Goal: Task Accomplishment & Management: Manage account settings

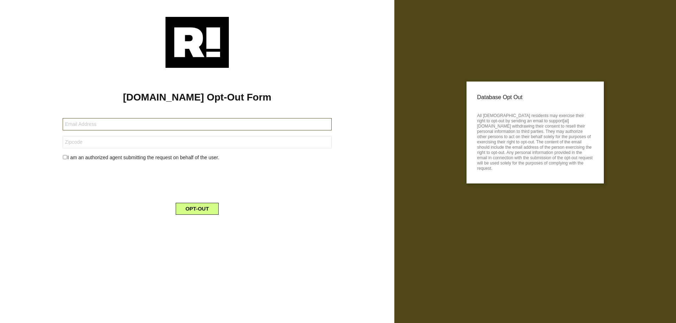
drag, startPoint x: 200, startPoint y: 124, endPoint x: 228, endPoint y: 110, distance: 31.8
click at [200, 124] on input "text" at bounding box center [197, 124] width 269 height 12
paste input "alinahaigler@gmail.com"
type input "alinahaigler@gmail.com"
drag, startPoint x: 158, startPoint y: 143, endPoint x: 153, endPoint y: 143, distance: 5.0
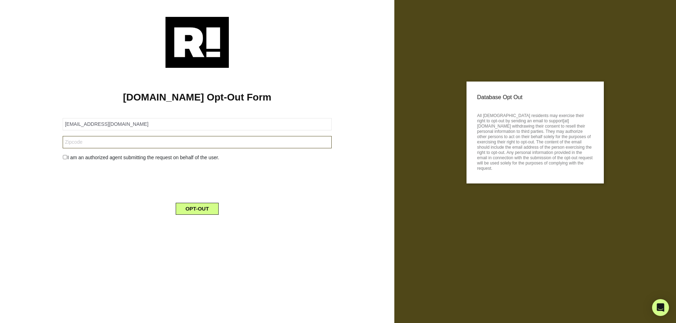
click at [158, 143] on input "text" at bounding box center [197, 142] width 269 height 12
paste input "95472"
type input "95472"
click at [71, 160] on div "I am an authorized agent submitting the request on behalf of the user." at bounding box center [196, 157] width 279 height 7
click at [65, 158] on input "checkbox" at bounding box center [65, 157] width 5 height 4
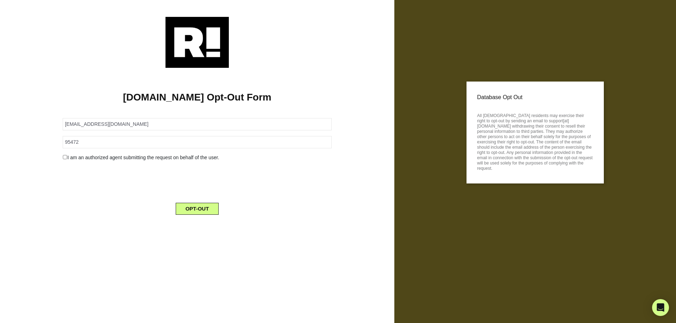
checkbox input "true"
click at [142, 182] on form "alinahaigler@gmail.com 95472 I am an authorized agent submitting the request on…" at bounding box center [197, 171] width 269 height 123
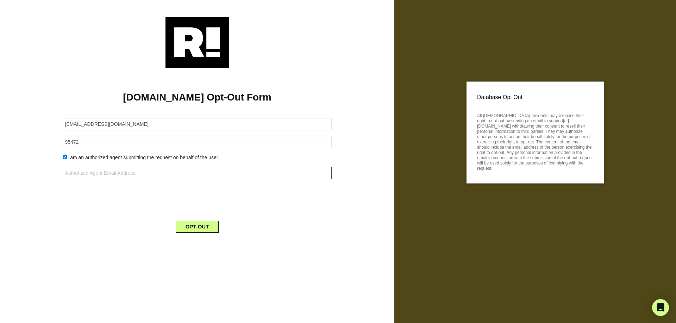
click at [140, 171] on input "text" at bounding box center [197, 173] width 269 height 12
type input "[EMAIL_ADDRESS][DOMAIN_NAME]"
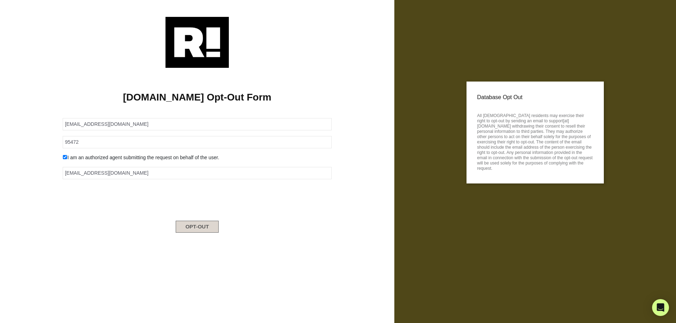
click at [198, 229] on button "OPT-OUT" at bounding box center [197, 227] width 43 height 12
click at [142, 131] on form "[EMAIL_ADDRESS][DOMAIN_NAME] 95472 I am an authorized agent submitting the requ…" at bounding box center [197, 162] width 269 height 105
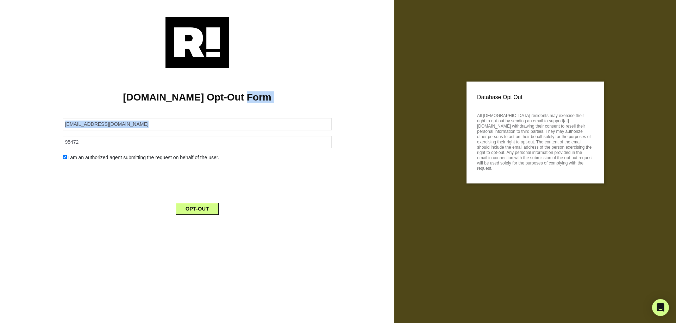
click at [142, 131] on form "[EMAIL_ADDRESS][DOMAIN_NAME] 95472 I am an authorized agent submitting the requ…" at bounding box center [197, 162] width 269 height 105
click at [141, 126] on input "[EMAIL_ADDRESS][DOMAIN_NAME]" at bounding box center [197, 124] width 269 height 12
paste input "[PERSON_NAME].matthews1"
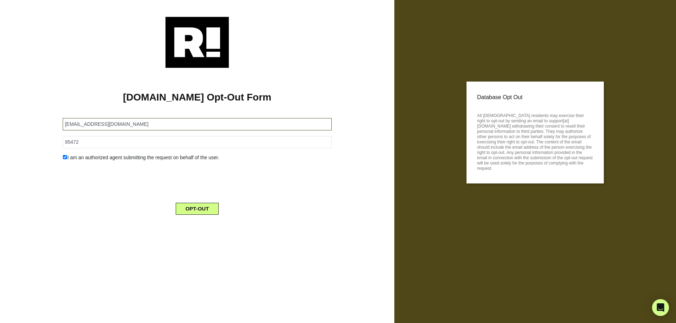
type input "[EMAIL_ADDRESS][DOMAIN_NAME]"
click at [146, 147] on input "95472" at bounding box center [197, 142] width 269 height 12
paste input "2110"
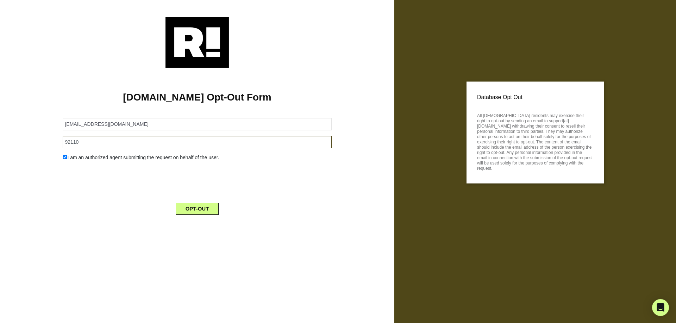
type input "92110"
click at [209, 209] on button "OPT-OUT" at bounding box center [197, 209] width 43 height 12
click at [120, 120] on input "ajanae.matthews1@gmail.com" at bounding box center [197, 124] width 269 height 12
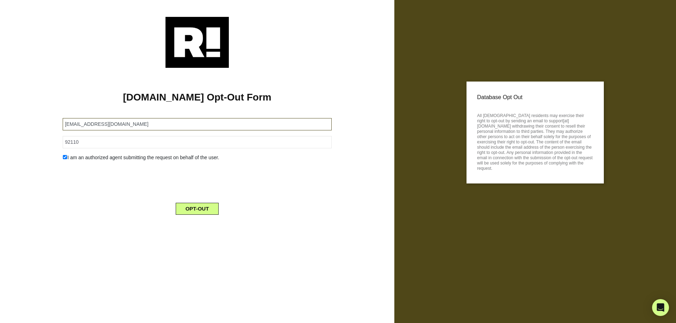
paste input "juliettebeavan"
type input "juliettebeavan@gmail.com"
click at [168, 144] on input "92110" at bounding box center [197, 142] width 269 height 12
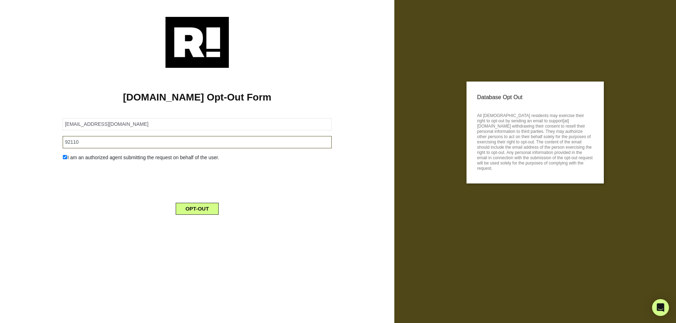
paste input "325"
type input "92325"
click at [203, 212] on button "OPT-OUT" at bounding box center [197, 209] width 43 height 12
click at [223, 122] on input "[EMAIL_ADDRESS][DOMAIN_NAME]" at bounding box center [197, 124] width 269 height 12
click at [223, 122] on input "juliettebeavan@gmail.com" at bounding box center [197, 124] width 269 height 12
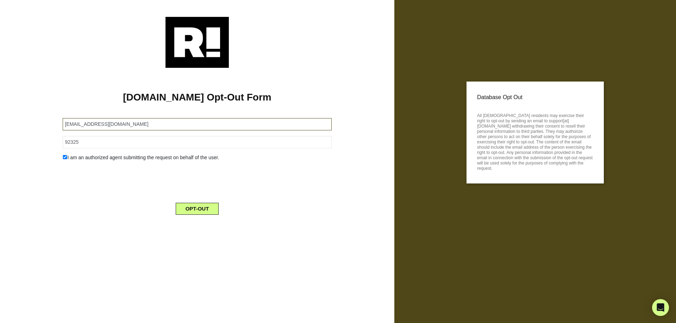
click at [223, 122] on input "juliettebeavan@gmail.com" at bounding box center [197, 124] width 269 height 12
paste input "njerome@cruzio"
type input "njerome@cruzio.com"
click at [155, 135] on form "njerome@cruzio.com 92325 I am an authorized agent submitting the request on beh…" at bounding box center [197, 162] width 269 height 105
click at [150, 142] on input "92325" at bounding box center [197, 142] width 269 height 12
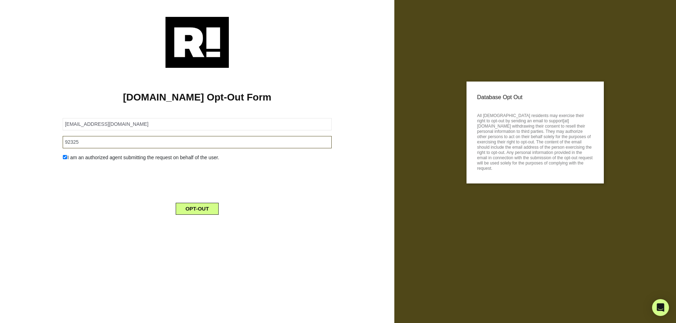
click at [150, 142] on input "92325" at bounding box center [197, 142] width 269 height 12
paste input "5073"
type input "95073"
click at [204, 203] on button "OPT-OUT" at bounding box center [197, 209] width 43 height 12
click at [151, 127] on input "njerome@cruzio.com" at bounding box center [197, 124] width 269 height 12
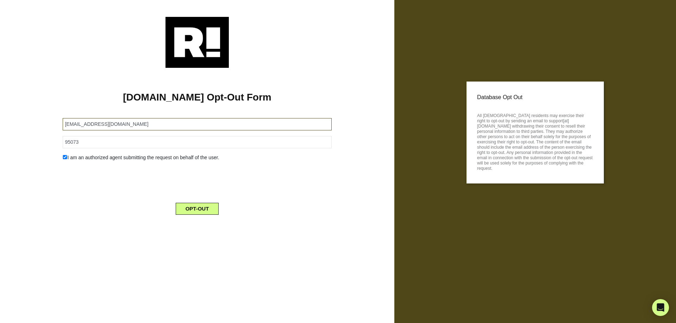
click at [151, 127] on input "njerome@cruzio.com" at bounding box center [197, 124] width 269 height 12
paste input "dkadebster@yaho"
type input "dkadebster@yahoo.com"
click at [113, 141] on input "95073" at bounding box center [197, 142] width 269 height 12
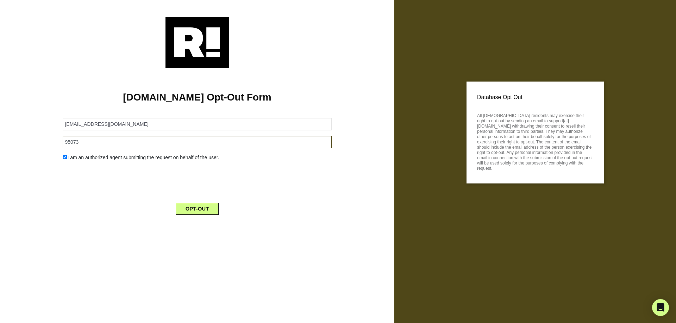
click at [113, 141] on input "95073" at bounding box center [197, 142] width 269 height 12
paste input "440"
type input "94403"
click at [201, 209] on button "OPT-OUT" at bounding box center [197, 209] width 43 height 12
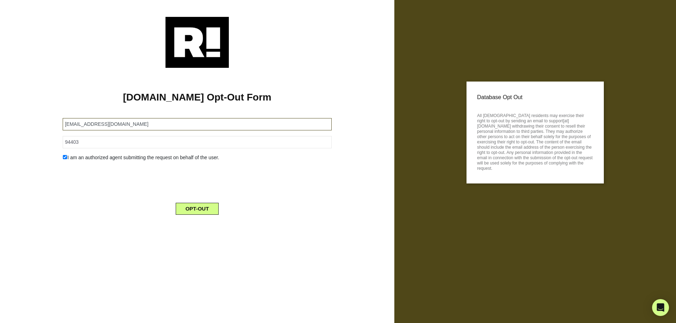
click at [134, 126] on input "dkadebster@yahoo.com" at bounding box center [197, 124] width 269 height 12
paste input "kapelf1@gmail"
type input "kapelf1@gmail.com"
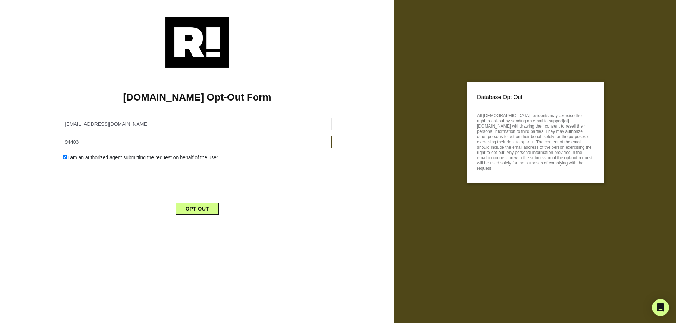
click at [127, 144] on input "94403" at bounding box center [197, 142] width 269 height 12
paste input "31"
type input "93103"
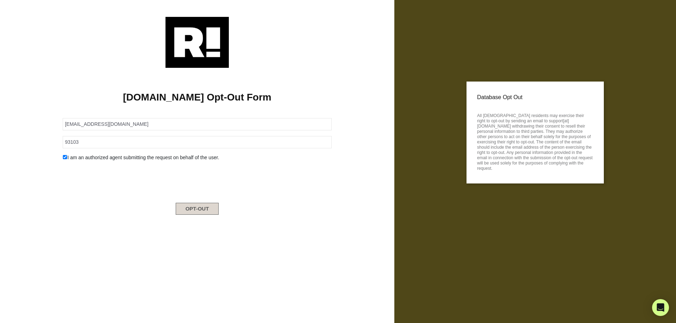
click at [201, 210] on button "OPT-OUT" at bounding box center [197, 209] width 43 height 12
click at [118, 121] on input "kapelf1@gmail.com" at bounding box center [197, 124] width 269 height 12
paste input "M.K.Sturos"
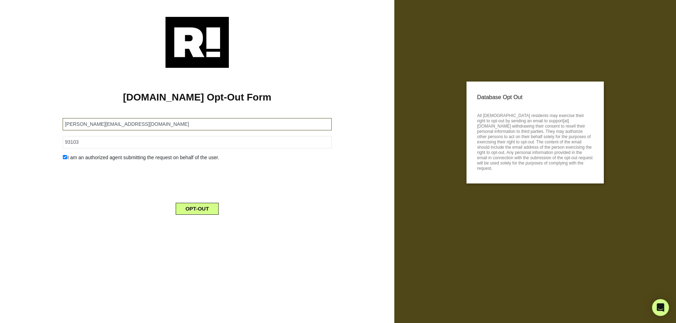
type input "M.K.Sturos@gmail.com"
click at [165, 142] on input "93103" at bounding box center [197, 142] width 269 height 12
paste input "7539"
type input "97539"
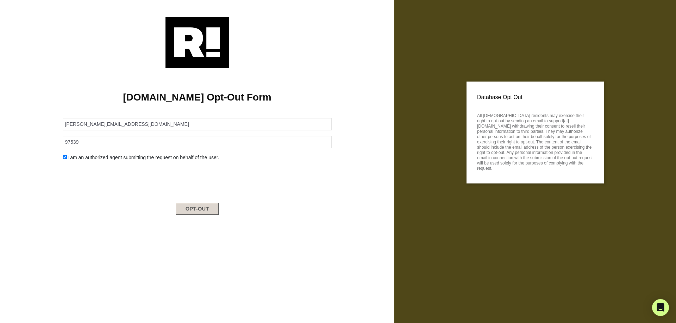
click at [206, 208] on button "OPT-OUT" at bounding box center [197, 209] width 43 height 12
click at [155, 130] on input "[PERSON_NAME][EMAIL_ADDRESS][DOMAIN_NAME]" at bounding box center [197, 124] width 269 height 12
paste input "[EMAIL_ADDRESS][DOMAIN_NAME]"
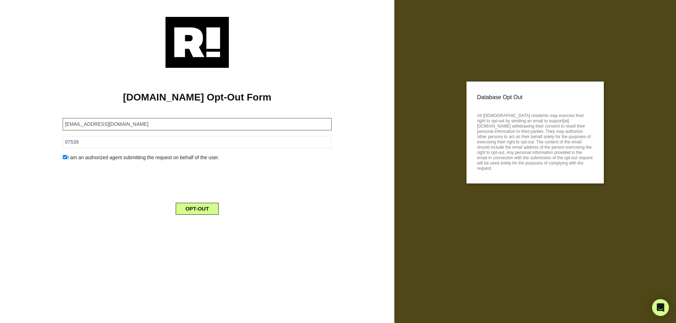
type input "[EMAIL_ADDRESS][DOMAIN_NAME]"
click at [122, 144] on input "97539" at bounding box center [197, 142] width 269 height 12
paste input "19958"
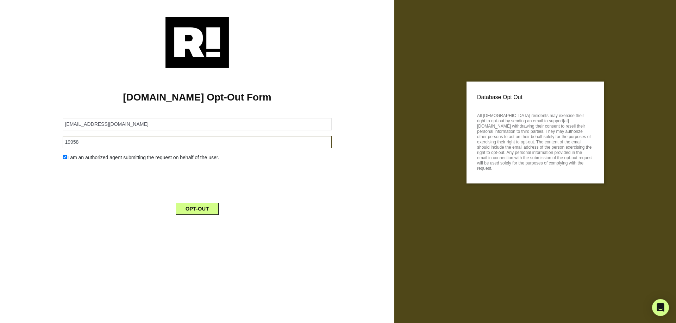
type input "19958"
click at [206, 211] on button "OPT-OUT" at bounding box center [197, 209] width 43 height 12
click at [108, 123] on input "[EMAIL_ADDRESS][DOMAIN_NAME]" at bounding box center [197, 124] width 269 height 12
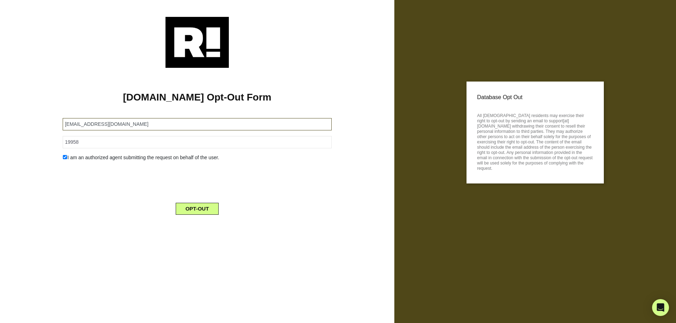
paste input "[EMAIL_ADDRESS][DOMAIN_NAME]"
type input "[EMAIL_ADDRESS][DOMAIN_NAME]"
click at [184, 145] on input "19958" at bounding box center [197, 142] width 269 height 12
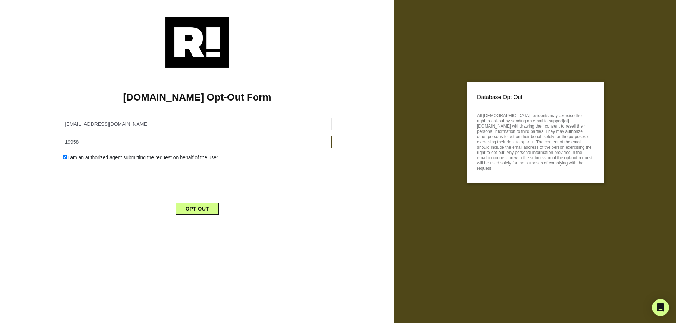
paste input "90277"
type input "90277"
click at [201, 207] on button "OPT-OUT" at bounding box center [197, 209] width 43 height 12
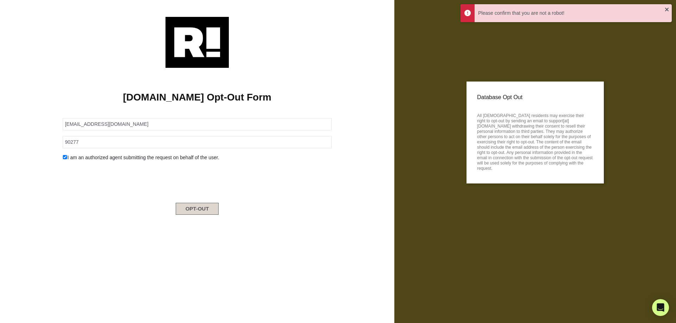
click at [208, 211] on button "OPT-OUT" at bounding box center [197, 209] width 43 height 12
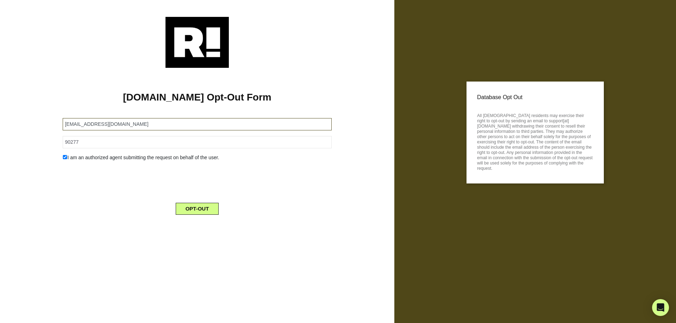
click at [193, 126] on input "[EMAIL_ADDRESS][DOMAIN_NAME]" at bounding box center [197, 124] width 269 height 12
paste input "laurajillmarcus"
type input "[EMAIL_ADDRESS][DOMAIN_NAME]"
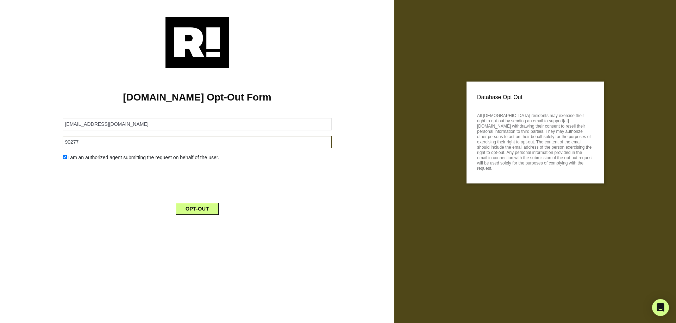
click at [97, 140] on input "90277" at bounding box center [197, 142] width 269 height 12
paste input "403"
type input "90403"
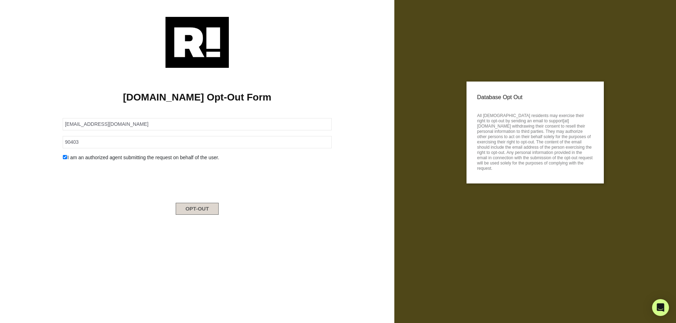
click at [204, 212] on button "OPT-OUT" at bounding box center [197, 209] width 43 height 12
click at [197, 206] on button "OPT-OUT" at bounding box center [197, 209] width 43 height 12
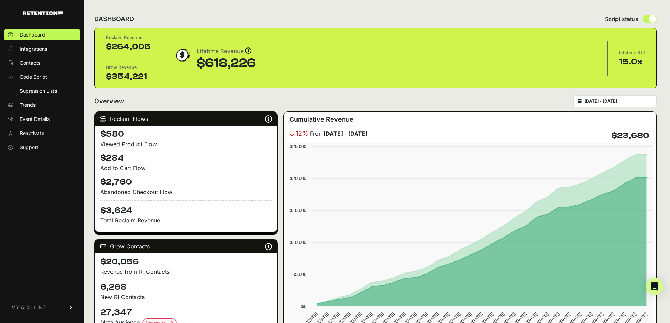
click at [42, 307] on span "MY ACCOUNT" at bounding box center [28, 307] width 34 height 7
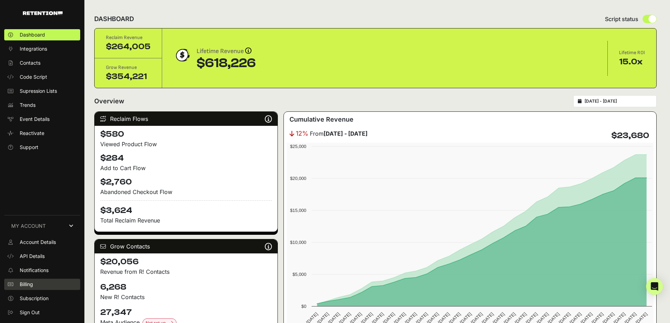
click at [40, 283] on link "Billing" at bounding box center [42, 284] width 76 height 11
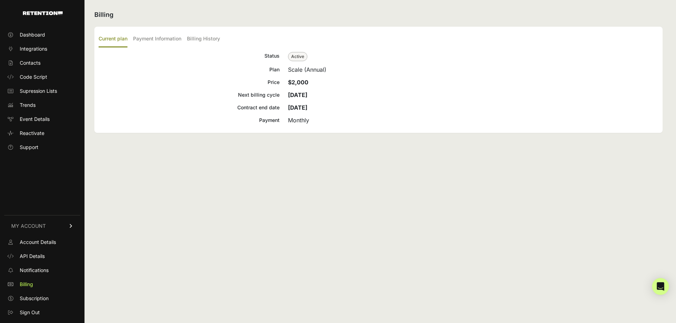
drag, startPoint x: 338, startPoint y: 108, endPoint x: 224, endPoint y: 93, distance: 115.0
click at [224, 93] on div "Status Active Plan Scale (Annual) Price $2,000 Next billing cycle [DATE] Contra…" at bounding box center [379, 88] width 560 height 73
copy div "Next billing cycle [DATE] Contract end date [DATE]"
